Goal: Task Accomplishment & Management: Use online tool/utility

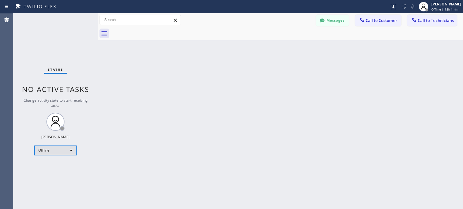
click at [58, 154] on div "Offline" at bounding box center [55, 151] width 42 height 10
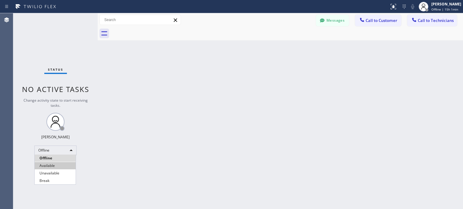
click at [57, 169] on li "Available" at bounding box center [55, 165] width 41 height 7
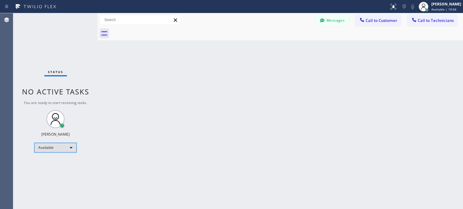
click at [60, 150] on div "Available" at bounding box center [55, 148] width 42 height 10
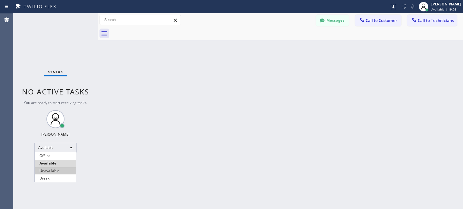
click at [58, 168] on li "Unavailable" at bounding box center [55, 171] width 41 height 7
